Goal: Information Seeking & Learning: Find specific fact

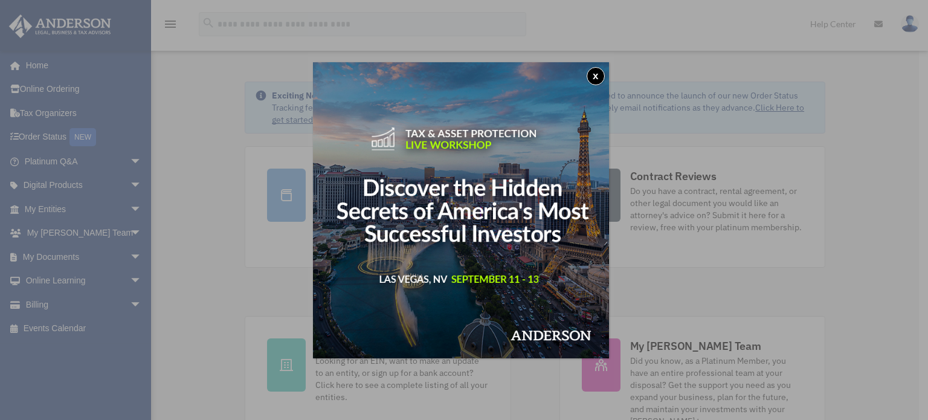
click at [601, 72] on button "x" at bounding box center [595, 76] width 18 height 18
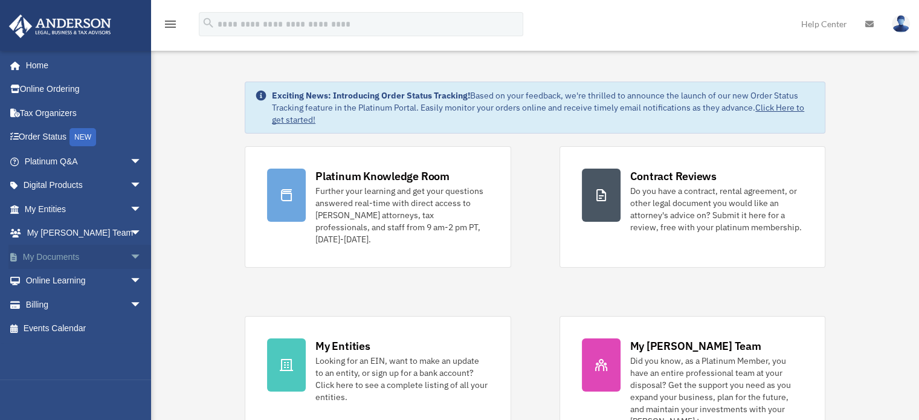
click at [130, 255] on span "arrow_drop_down" at bounding box center [142, 257] width 24 height 25
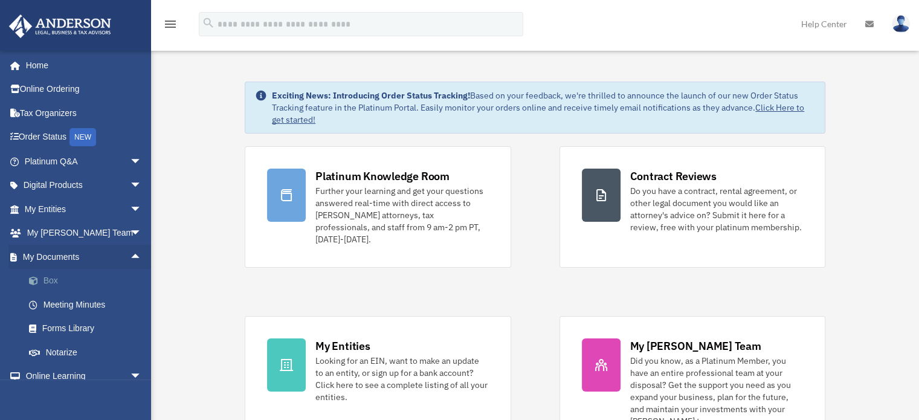
click at [51, 278] on link "Box" at bounding box center [88, 281] width 143 height 24
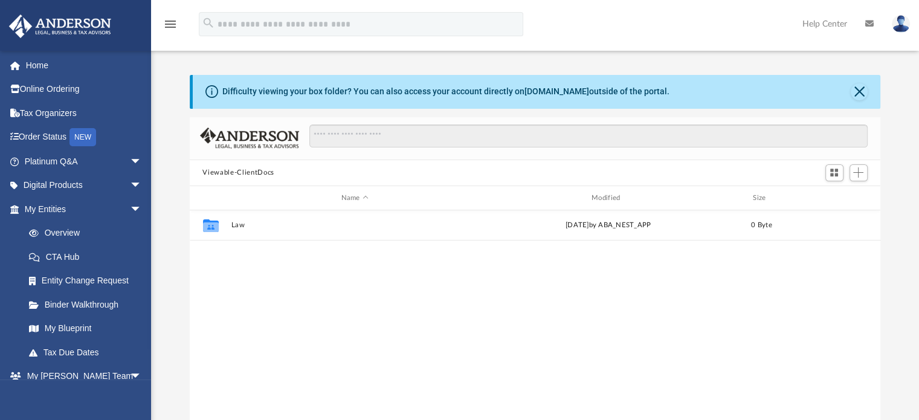
scroll to position [265, 681]
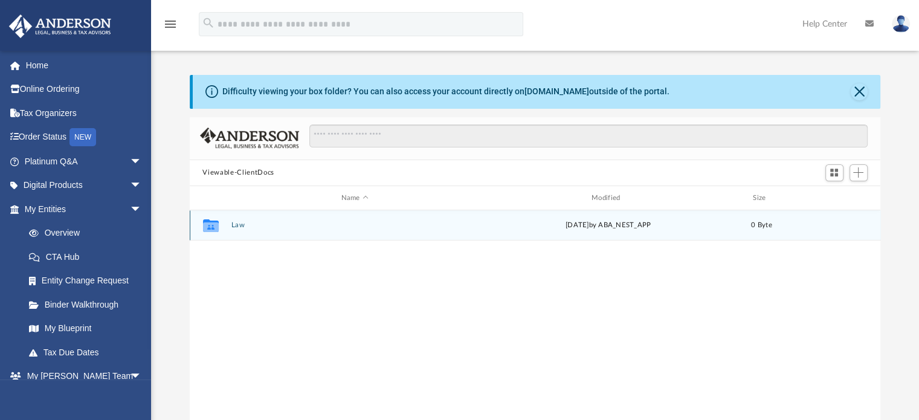
click at [214, 225] on icon "grid" at bounding box center [210, 227] width 16 height 10
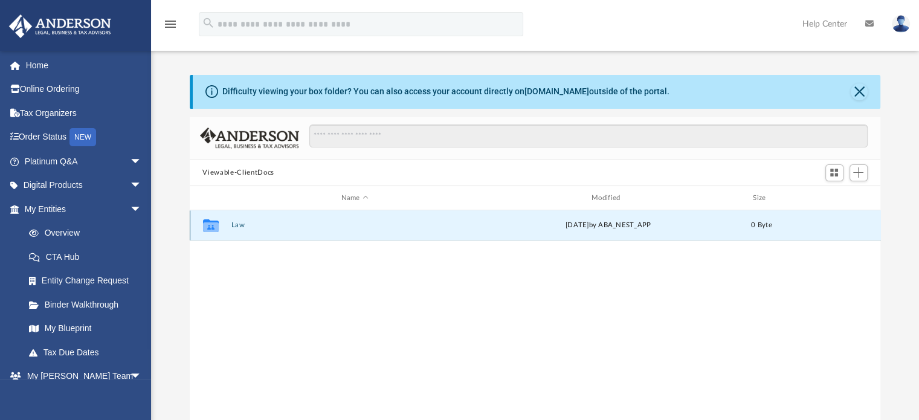
click at [236, 222] on button "Law" at bounding box center [355, 226] width 248 height 8
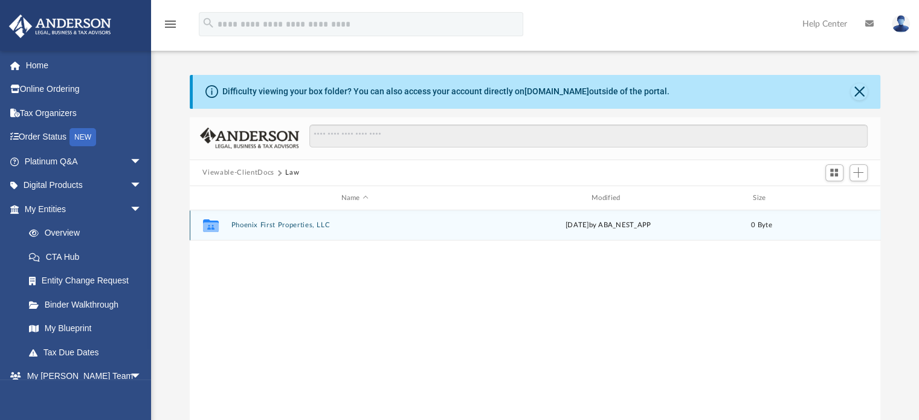
click at [286, 224] on button "Phoenix First Properties, LLC" at bounding box center [355, 226] width 248 height 8
click at [244, 225] on button "Annual Docs" at bounding box center [355, 226] width 248 height 8
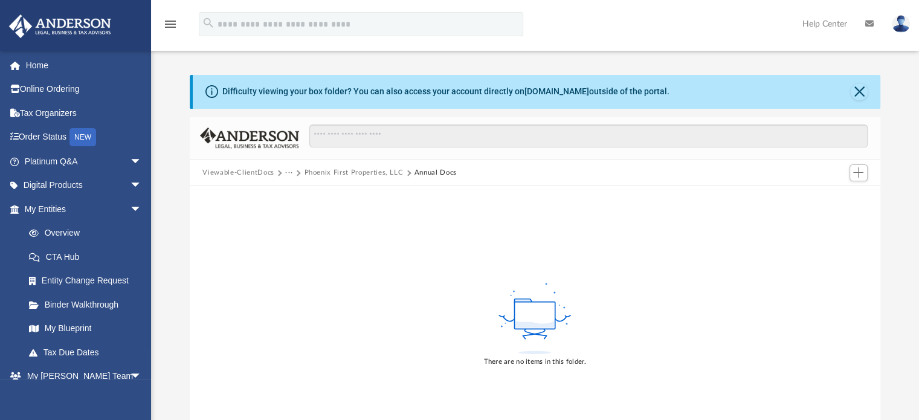
click at [319, 171] on button "Phoenix First Properties, LLC" at bounding box center [353, 172] width 99 height 11
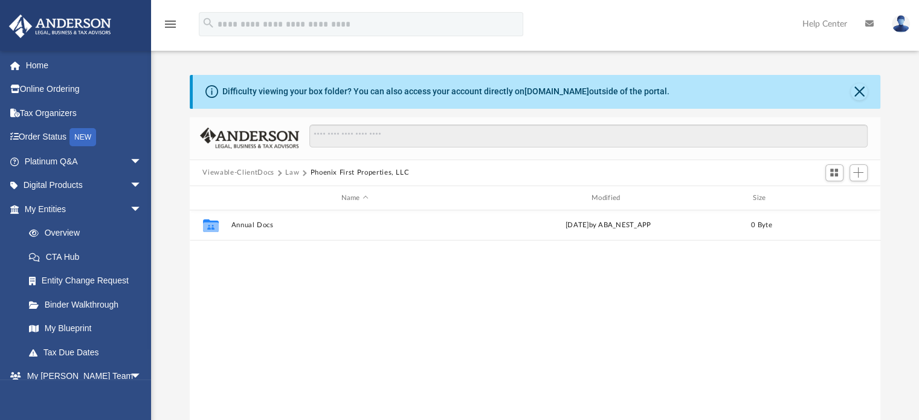
click at [256, 172] on button "Viewable-ClientDocs" at bounding box center [237, 172] width 71 height 11
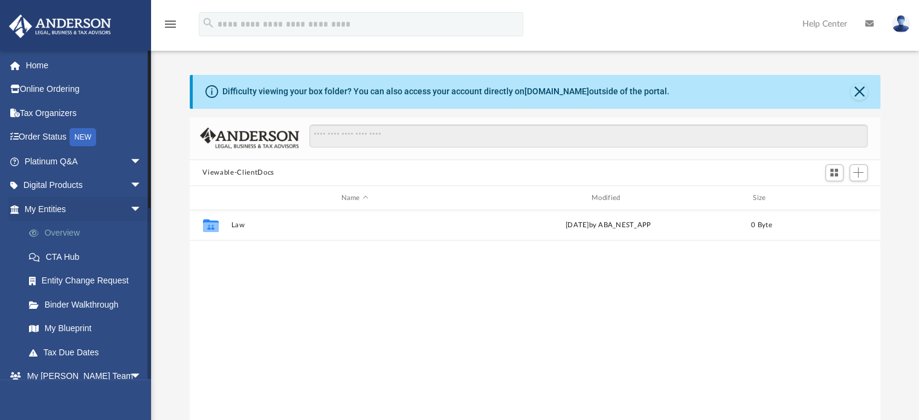
click at [68, 229] on link "Overview" at bounding box center [88, 233] width 143 height 24
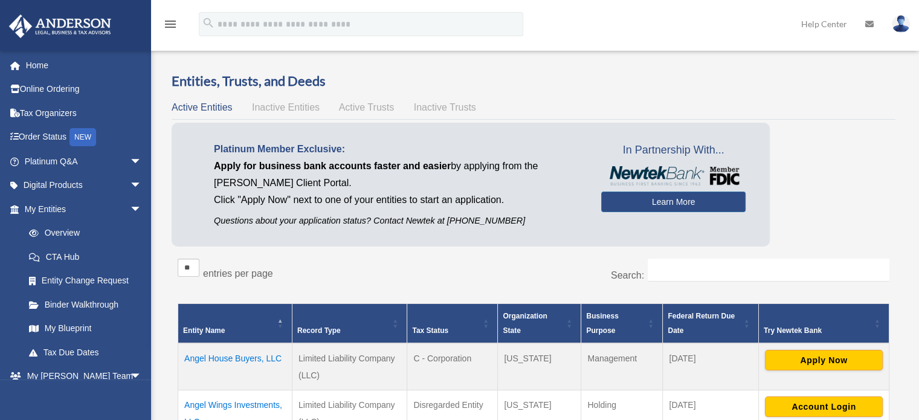
scroll to position [60, 0]
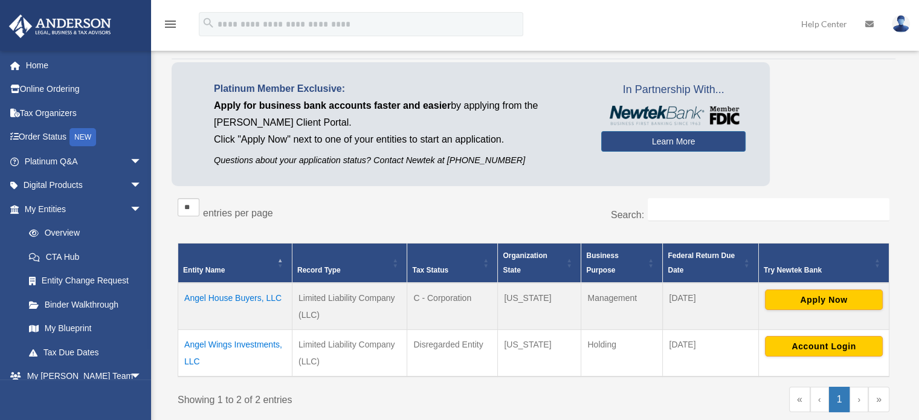
click at [234, 295] on td "Angel House Buyers, LLC" at bounding box center [235, 306] width 114 height 47
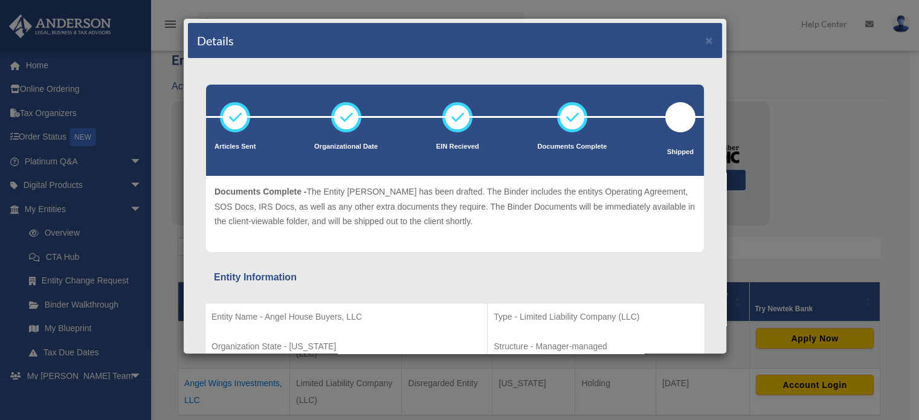
scroll to position [0, 0]
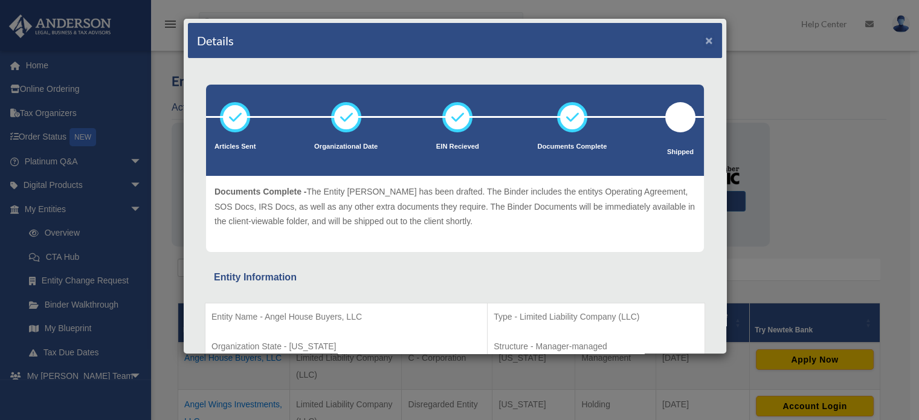
click at [705, 38] on button "×" at bounding box center [709, 40] width 8 height 13
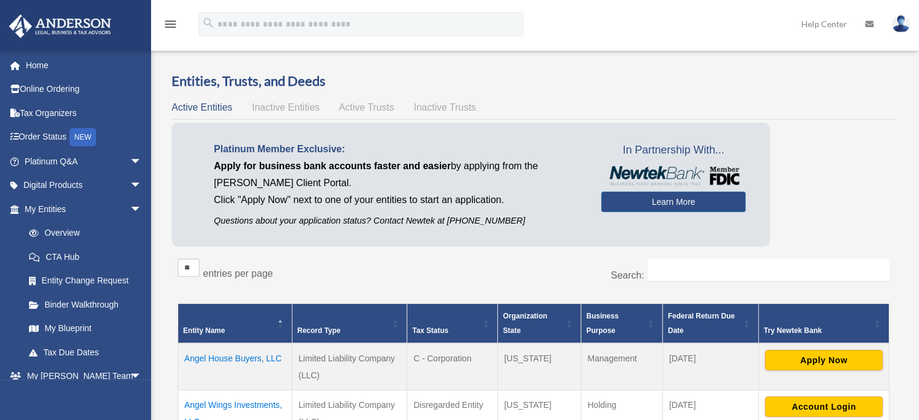
click at [897, 27] on img at bounding box center [900, 24] width 18 height 18
click at [653, 106] on link "Logout" at bounding box center [704, 105] width 121 height 25
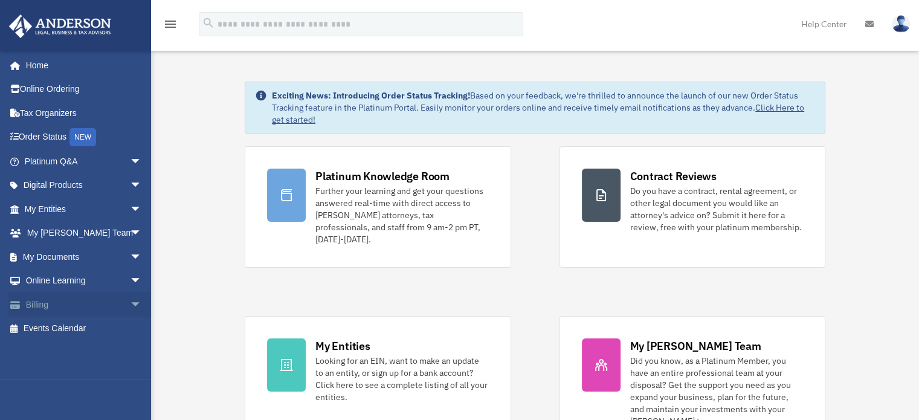
click at [130, 304] on span "arrow_drop_down" at bounding box center [142, 304] width 24 height 25
click at [85, 328] on link "$ Open Invoices" at bounding box center [88, 328] width 143 height 25
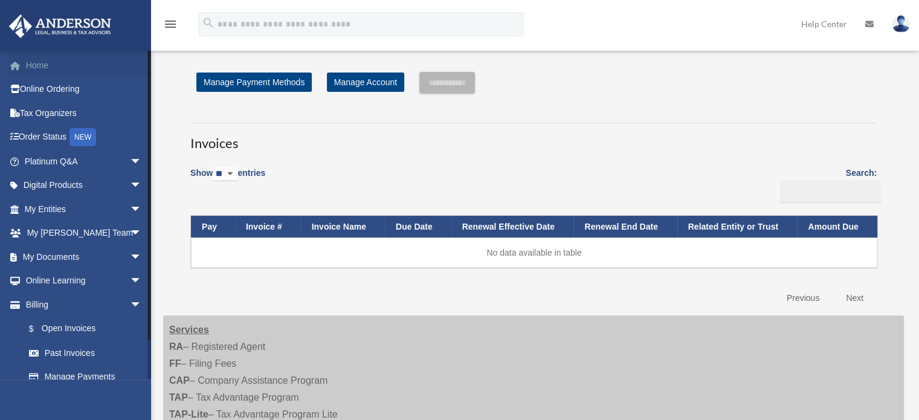
click at [46, 61] on link "Home" at bounding box center [84, 65] width 152 height 24
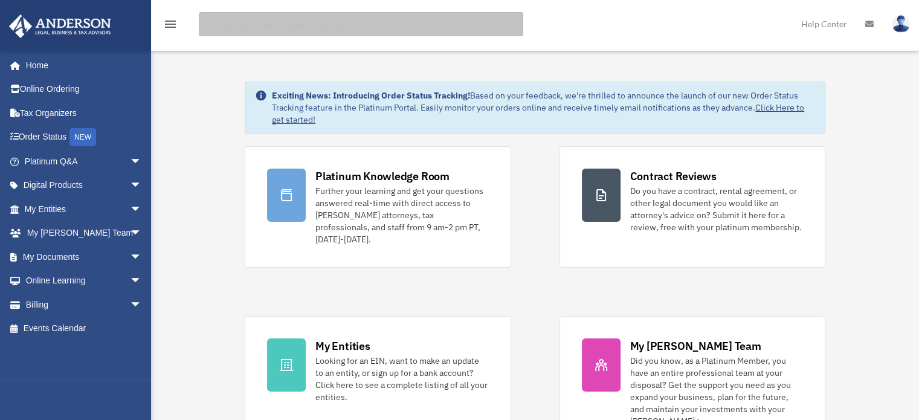
click at [271, 24] on input "search" at bounding box center [361, 24] width 324 height 24
type input "**********"
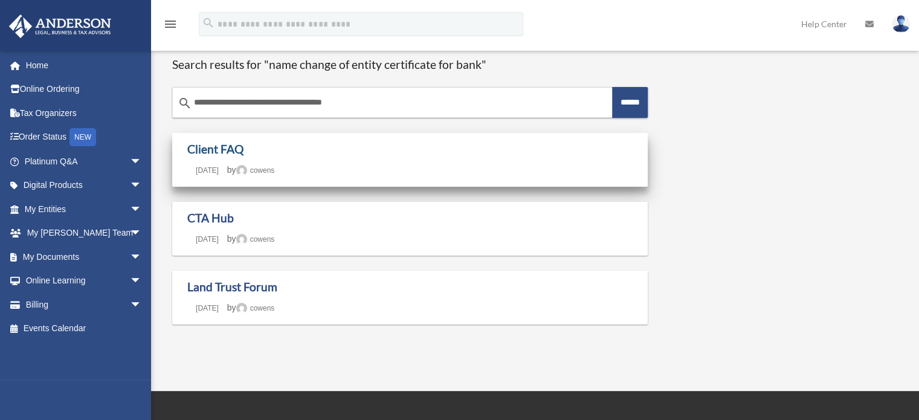
click at [226, 145] on link "Client FAQ" at bounding box center [215, 149] width 56 height 14
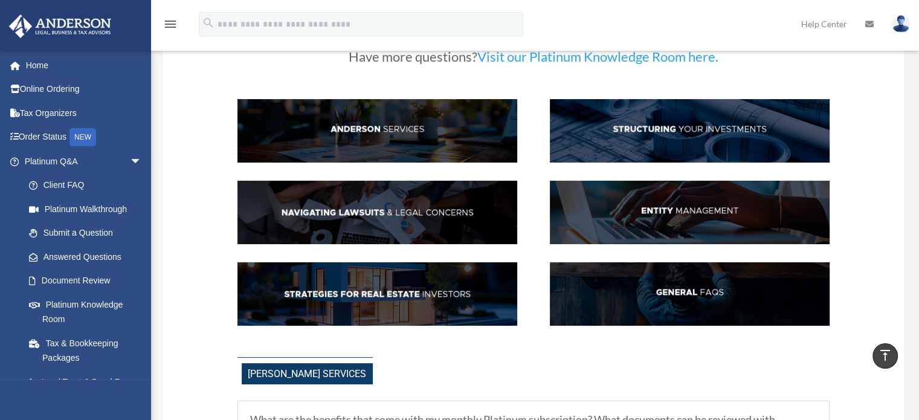
scroll to position [60, 0]
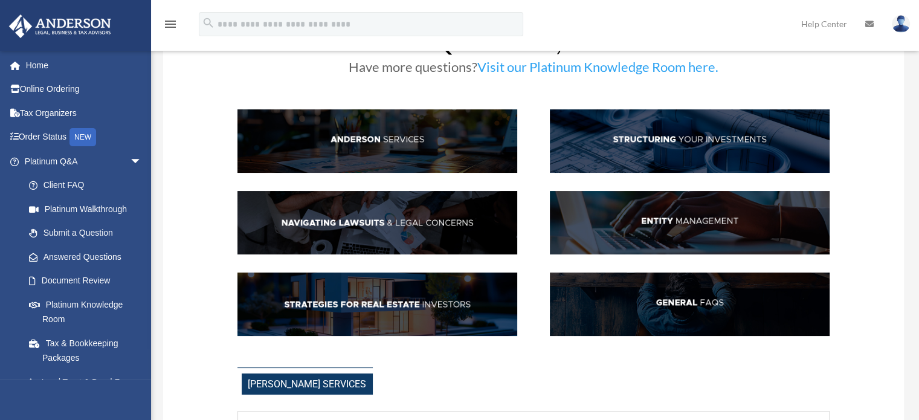
click at [715, 216] on img at bounding box center [690, 222] width 280 height 63
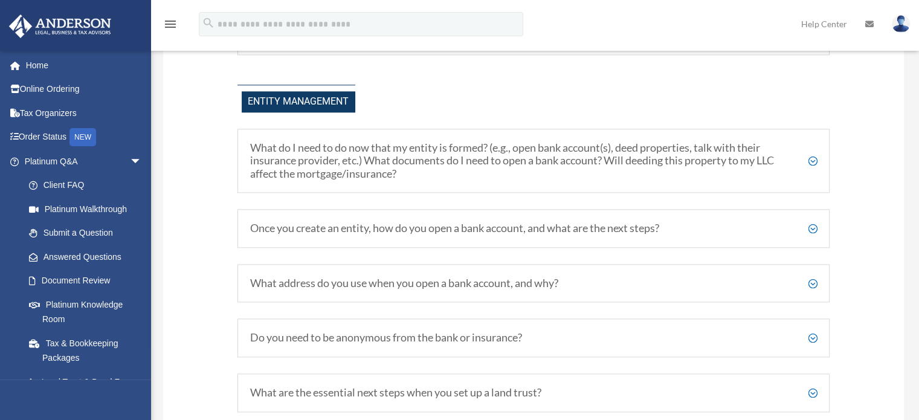
scroll to position [1339, 0]
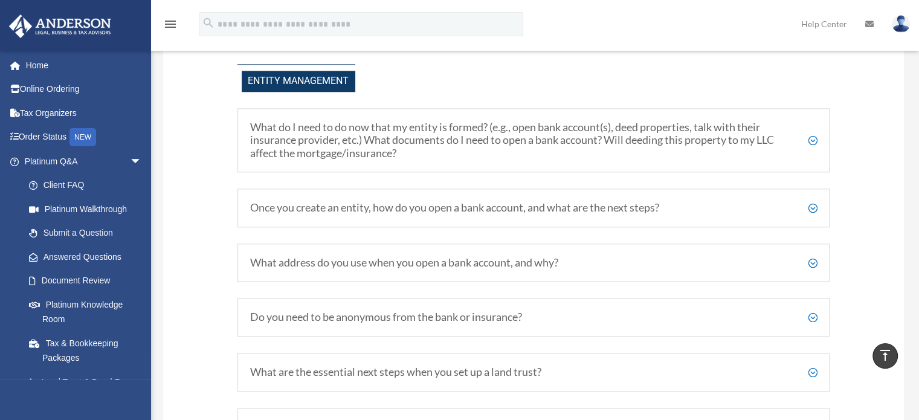
click at [812, 214] on h5 "Once you create an entity, how do you open a bank account, and what are the nex…" at bounding box center [533, 207] width 567 height 13
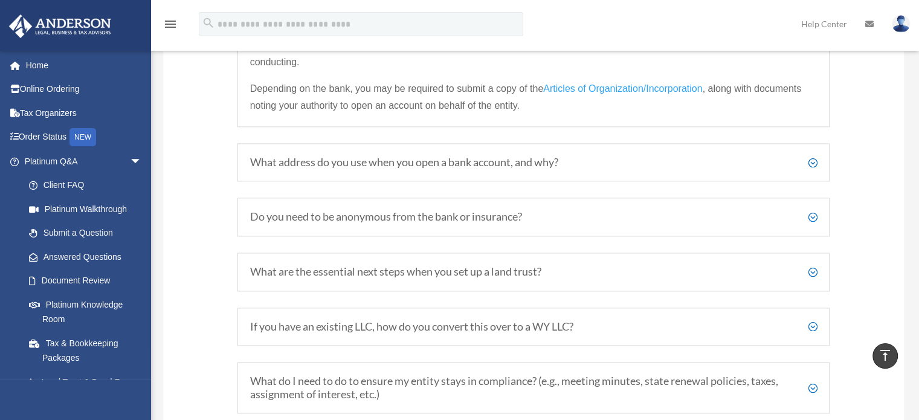
scroll to position [1581, 0]
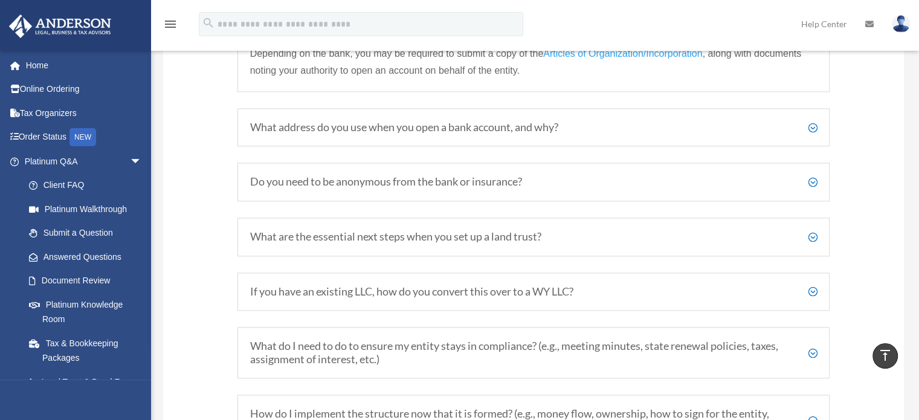
click at [813, 134] on h5 "What address do you use when you open a bank account, and why?" at bounding box center [533, 127] width 567 height 13
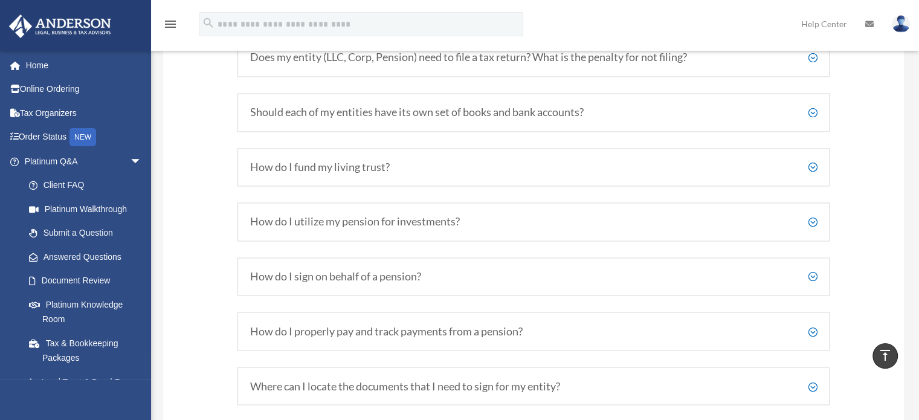
scroll to position [1943, 0]
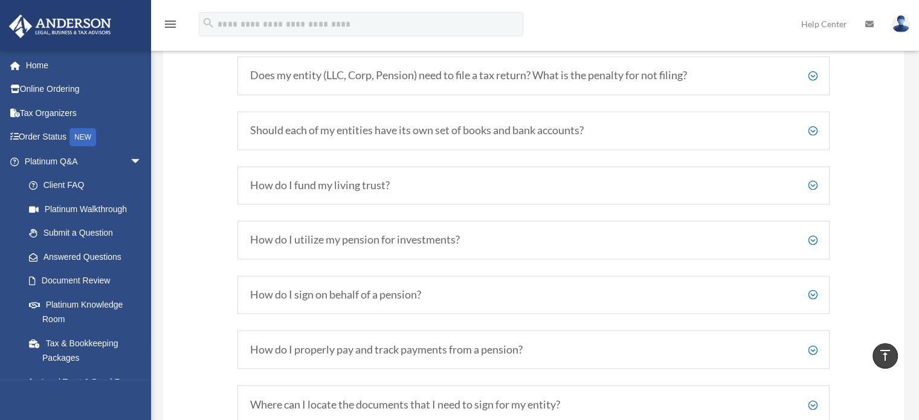
click at [816, 133] on div "Should each of my entities have its own set of books and bank accounts? While i…" at bounding box center [533, 130] width 592 height 39
click at [812, 136] on h5 "Should each of my entities have its own set of books and bank accounts?" at bounding box center [533, 130] width 567 height 13
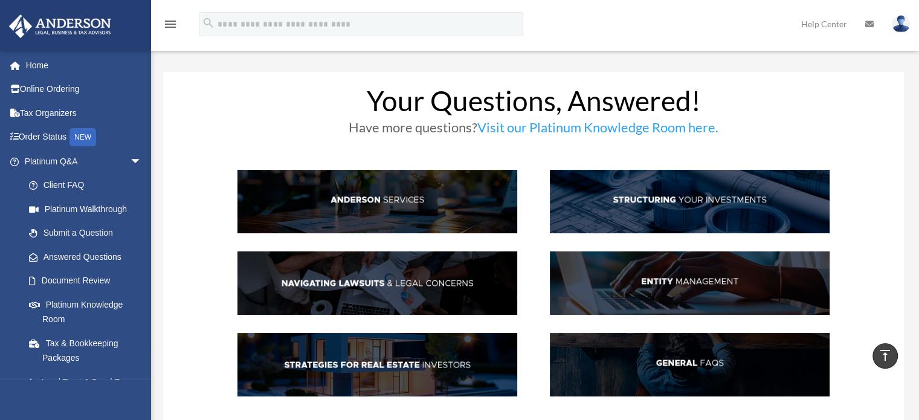
scroll to position [0, 0]
click at [87, 229] on link "Submit a Question" at bounding box center [88, 233] width 143 height 24
